Goal: Obtain resource: Download file/media

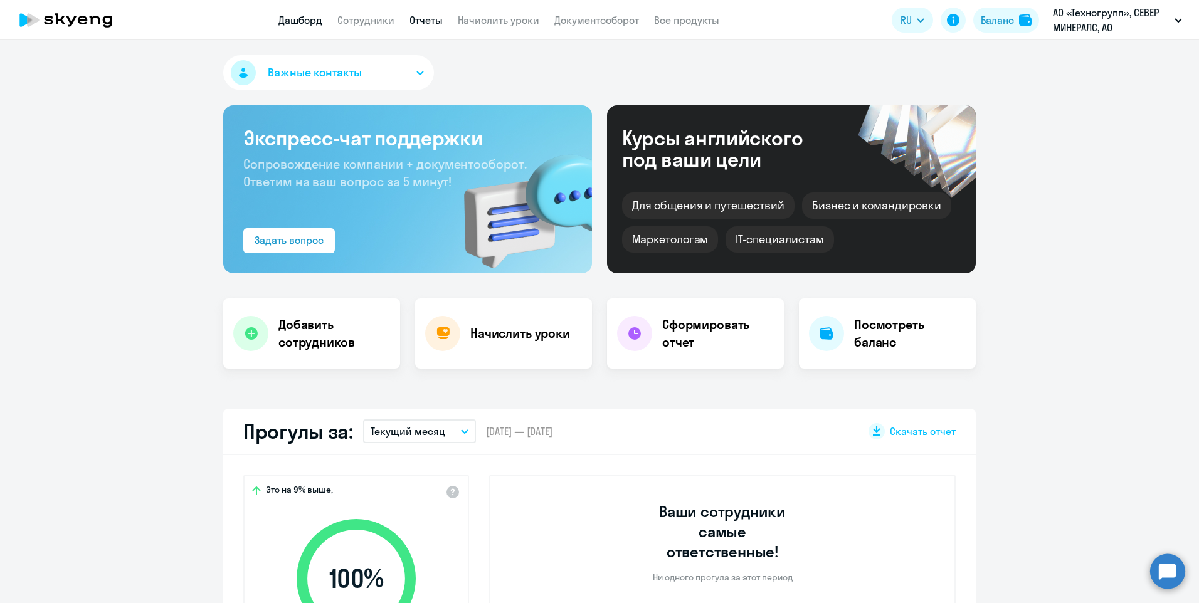
click at [429, 23] on link "Отчеты" at bounding box center [426, 20] width 33 height 13
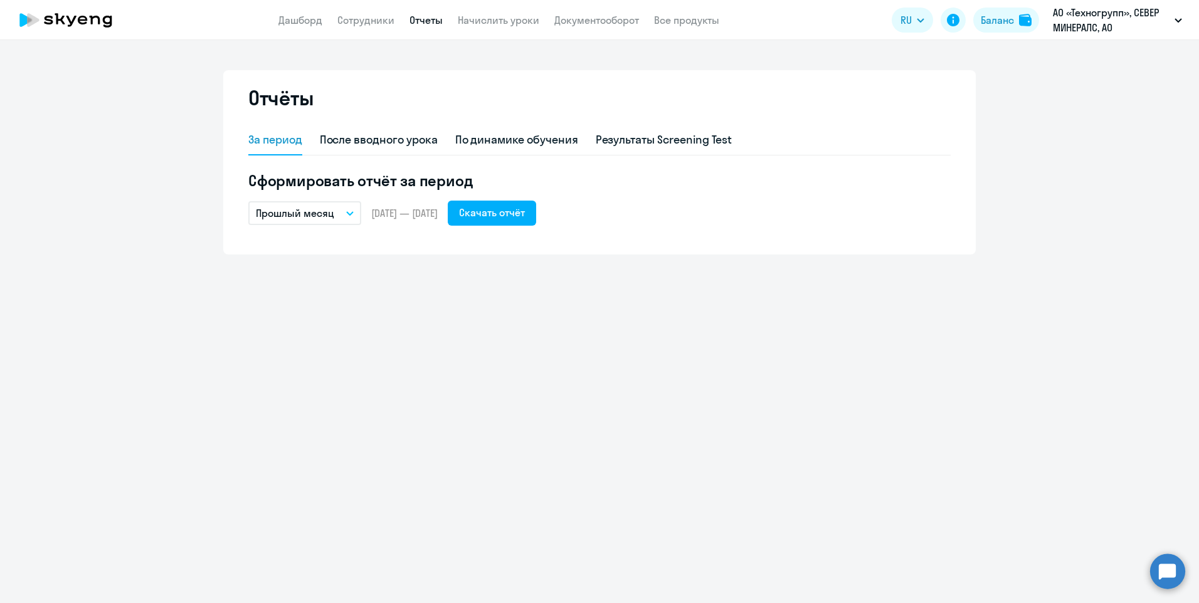
click at [351, 211] on icon "button" at bounding box center [350, 213] width 8 height 4
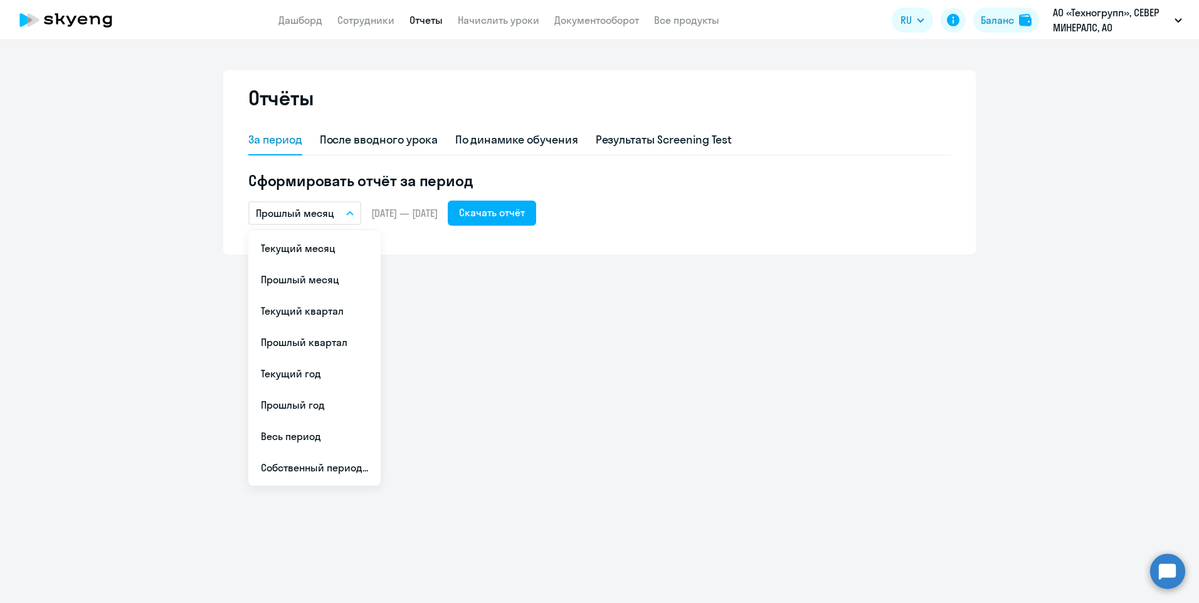
click at [346, 211] on icon "button" at bounding box center [350, 213] width 8 height 4
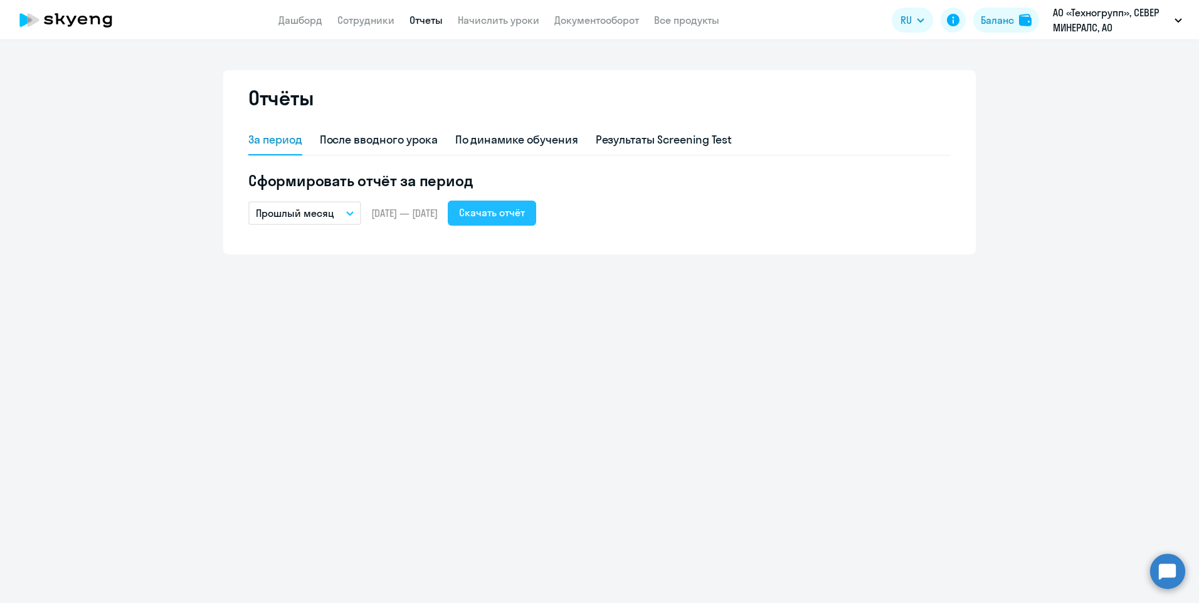
click at [511, 217] on div "Скачать отчёт" at bounding box center [492, 212] width 66 height 15
